Goal: Communication & Community: Connect with others

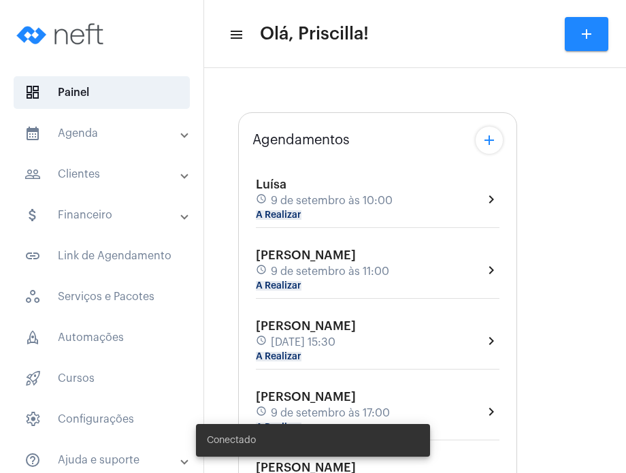
type input "[URL][DOMAIN_NAME]"
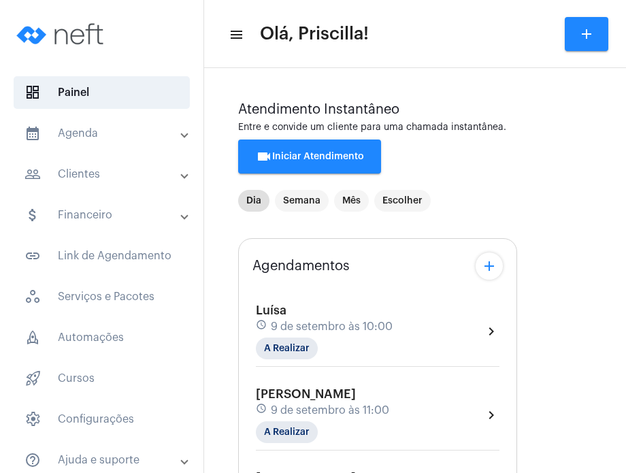
click at [440, 319] on div "[PERSON_NAME] schedule [DATE] 10:00 A Realizar chevron_right" at bounding box center [378, 331] width 244 height 56
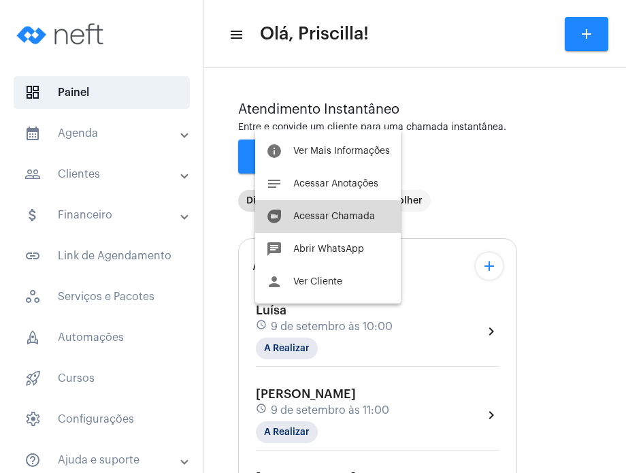
click at [354, 212] on span "Acessar Chamada" at bounding box center [334, 217] width 82 height 10
